Goal: Find specific page/section: Find specific page/section

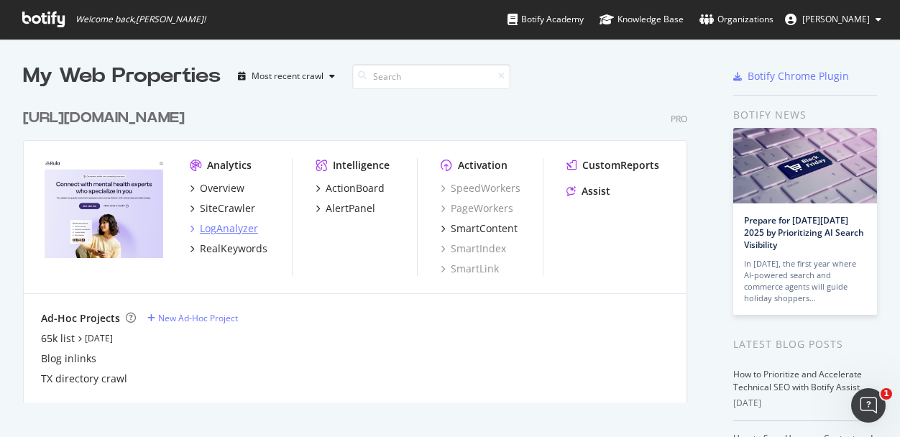
click at [238, 223] on div "LogAnalyzer" at bounding box center [229, 228] width 58 height 14
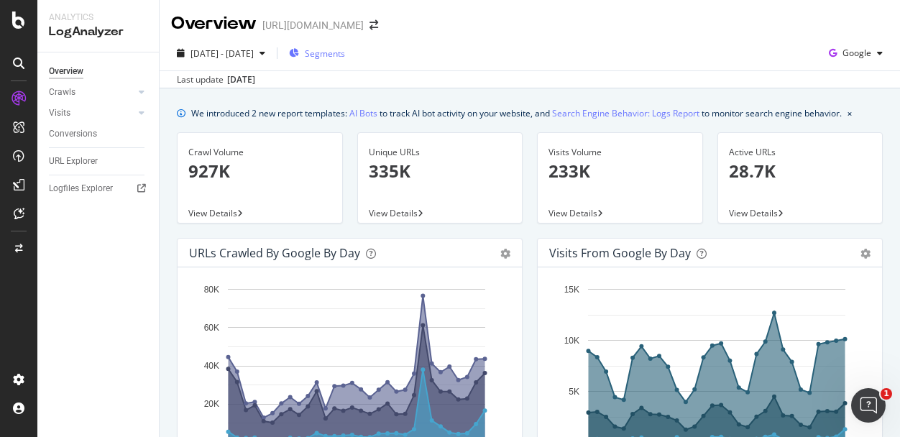
click at [345, 49] on span "Segments" at bounding box center [325, 53] width 40 height 12
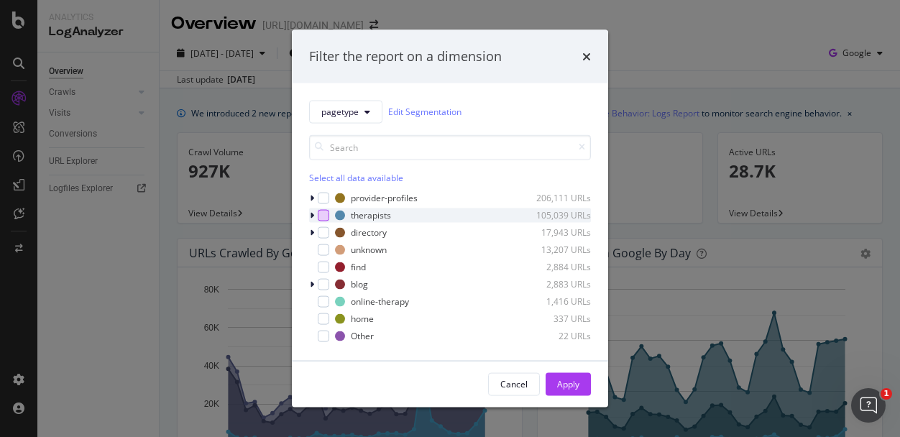
click at [324, 214] on div "modal" at bounding box center [324, 215] width 12 height 12
click at [559, 381] on div "Apply" at bounding box center [568, 384] width 22 height 12
